Goal: Find specific page/section: Find specific page/section

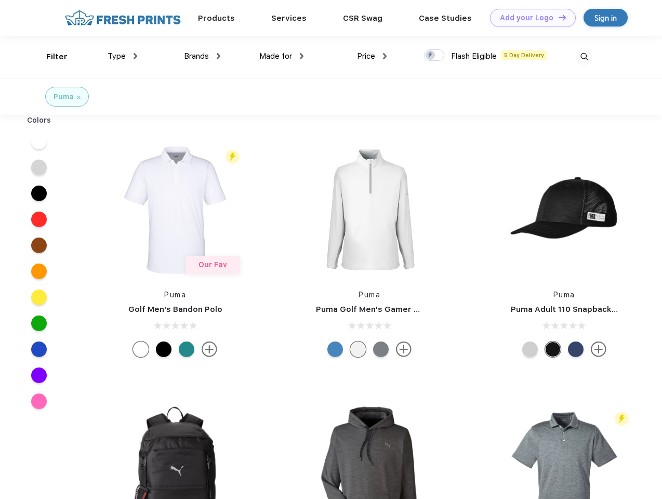
click at [529, 18] on link "Add your Logo Design Tool" at bounding box center [533, 18] width 86 height 18
click at [0, 0] on div "Design Tool" at bounding box center [0, 0] width 0 height 0
click at [557, 17] on link "Add your Logo Design Tool" at bounding box center [533, 18] width 86 height 18
click at [50, 57] on div "Filter" at bounding box center [56, 57] width 21 height 12
click at [123, 56] on span "Type" at bounding box center [117, 55] width 18 height 9
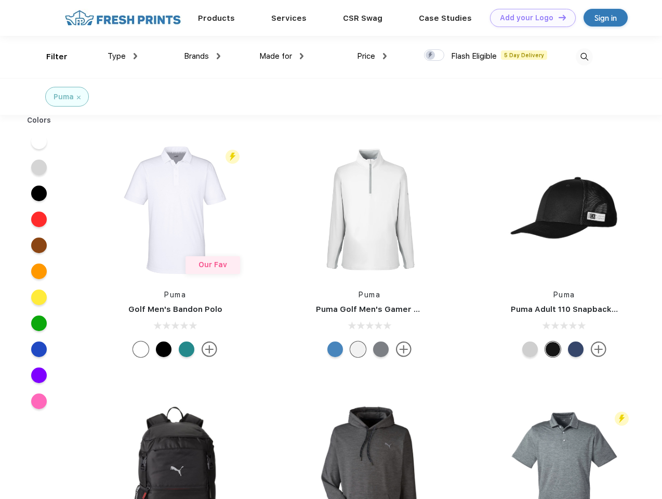
click at [202, 56] on span "Brands" at bounding box center [196, 55] width 25 height 9
click at [282, 56] on span "Made for" at bounding box center [275, 55] width 33 height 9
click at [372, 56] on span "Price" at bounding box center [366, 55] width 18 height 9
click at [434, 56] on div at bounding box center [434, 54] width 20 height 11
click at [431, 56] on input "checkbox" at bounding box center [427, 52] width 7 height 7
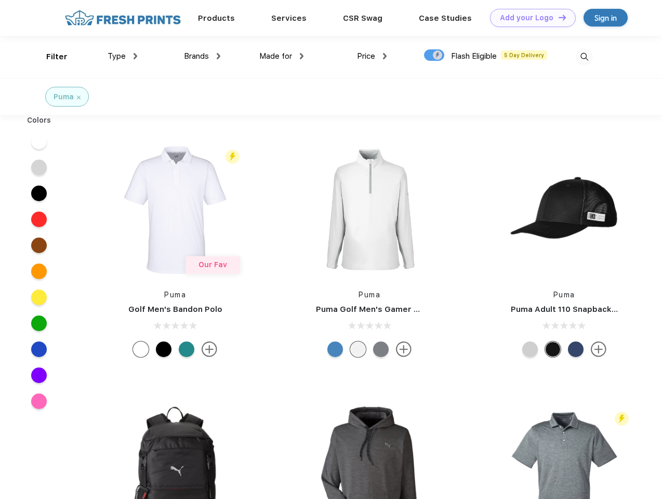
click at [584, 57] on img at bounding box center [584, 56] width 17 height 17
